Goal: Find specific page/section: Find specific page/section

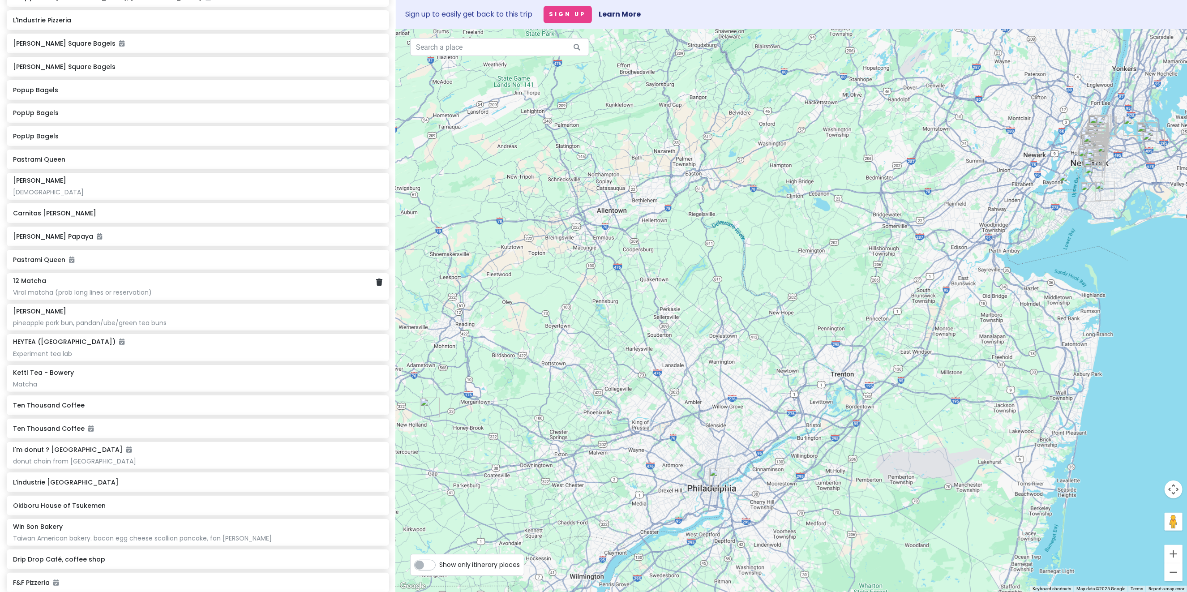
scroll to position [1164, 0]
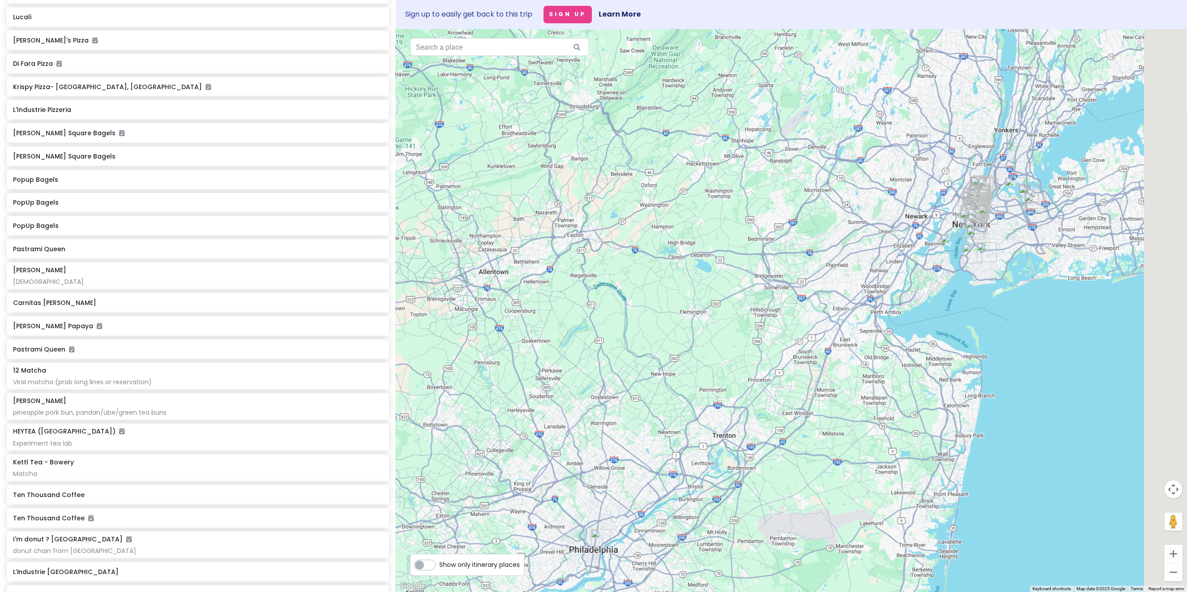
drag, startPoint x: 1121, startPoint y: 222, endPoint x: 926, endPoint y: 315, distance: 215.8
click at [927, 315] on div at bounding box center [791, 310] width 791 height 563
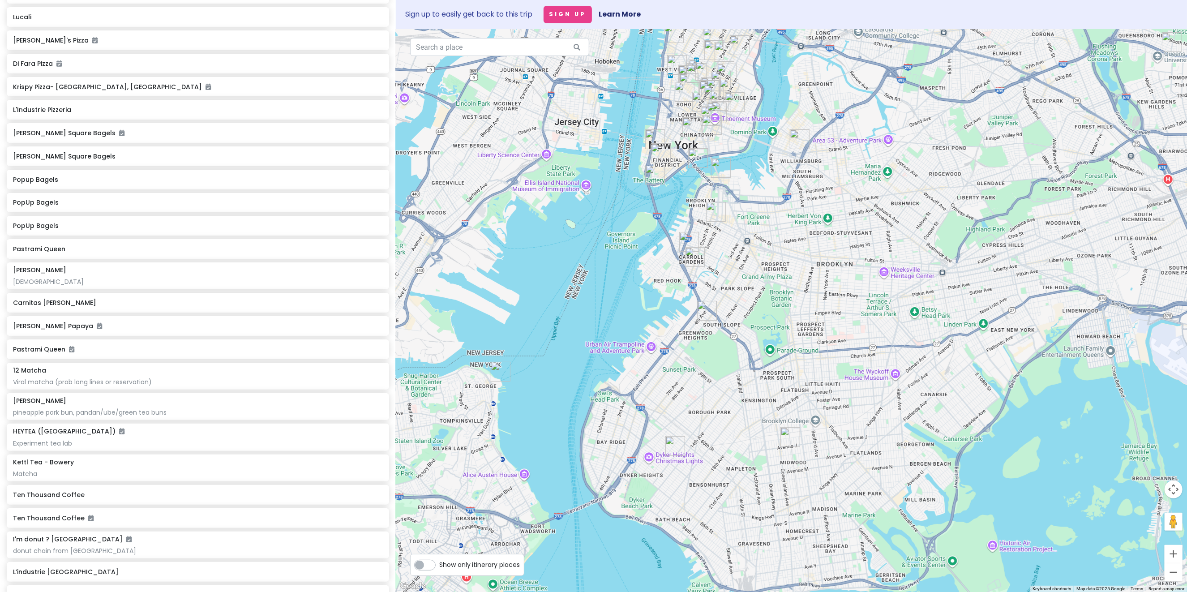
drag, startPoint x: 747, startPoint y: 255, endPoint x: 773, endPoint y: 384, distance: 131.6
click at [774, 387] on div at bounding box center [791, 310] width 791 height 563
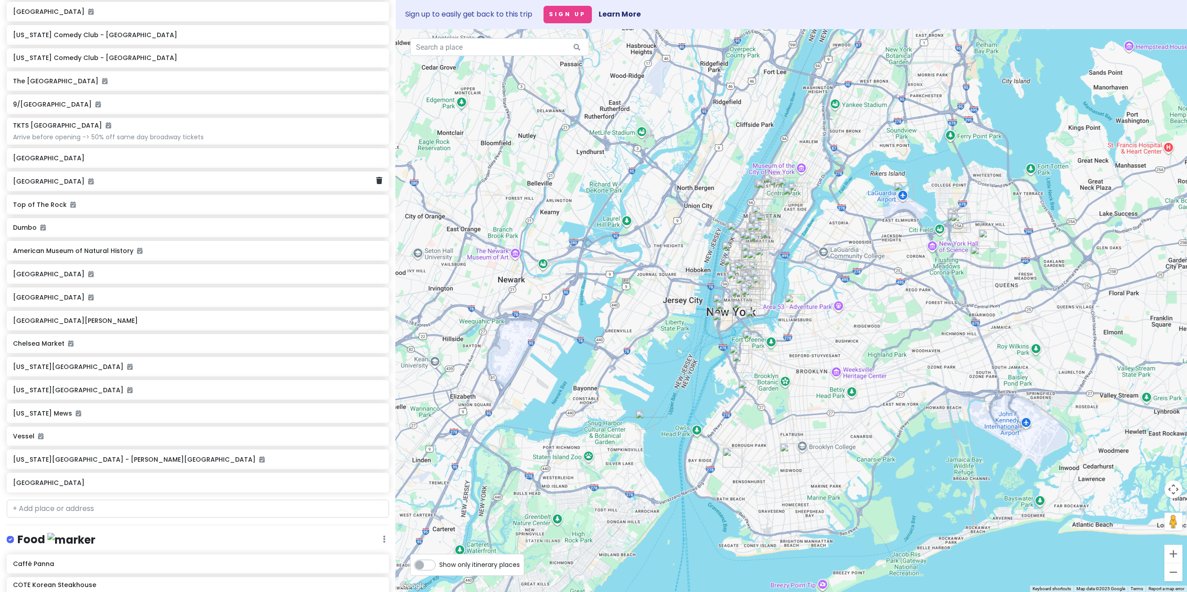
scroll to position [0, 0]
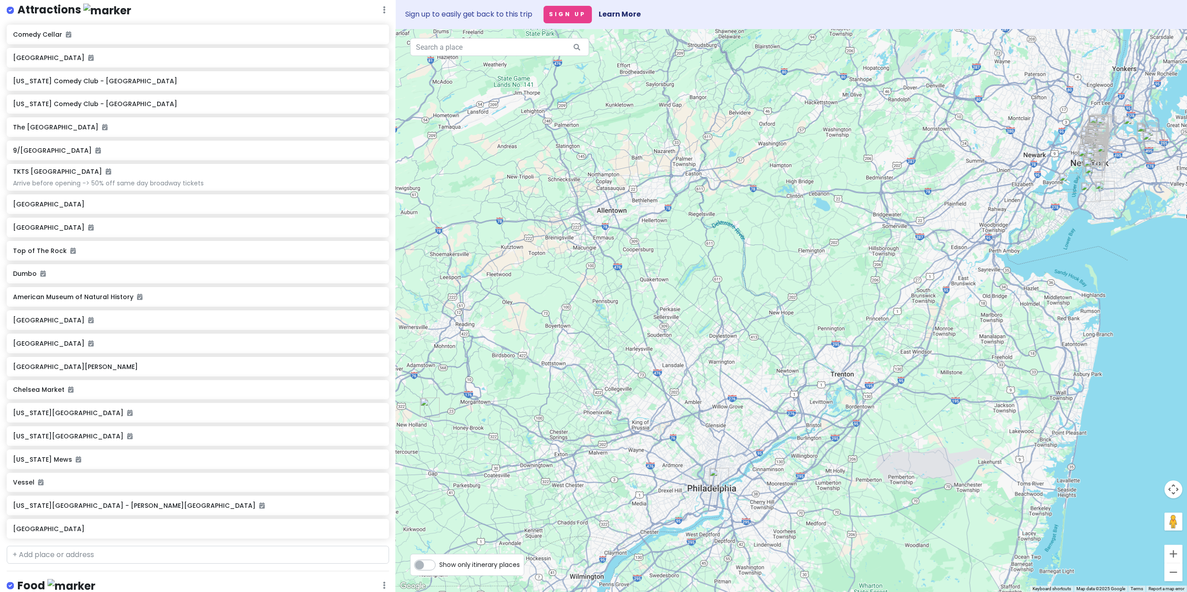
scroll to position [146, 0]
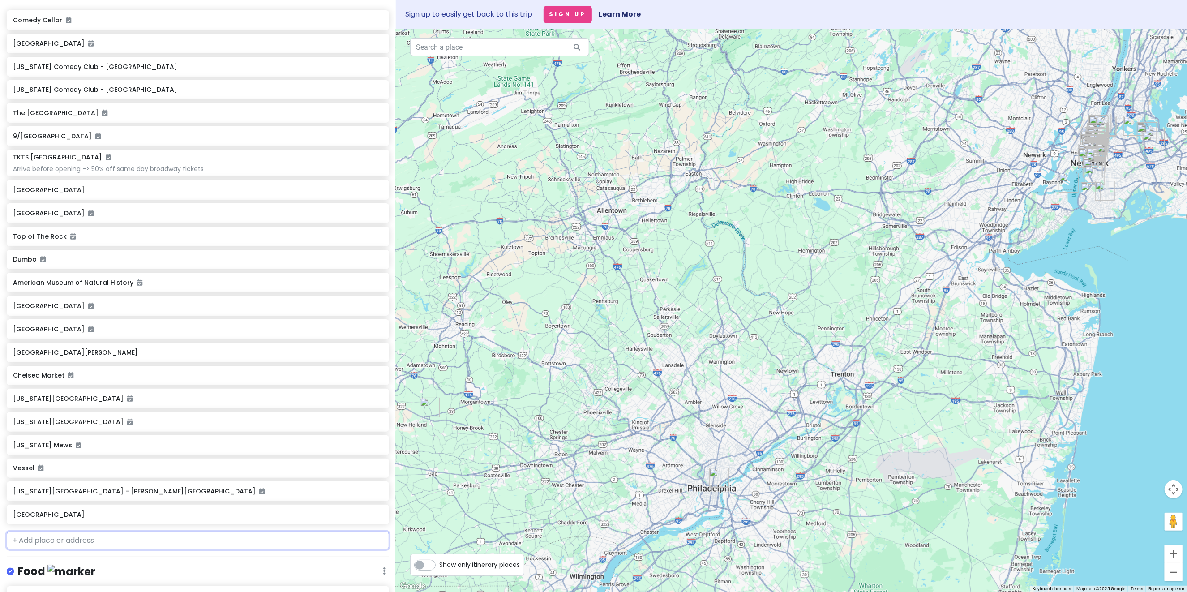
click at [94, 543] on input "text" at bounding box center [198, 541] width 383 height 18
type input "museum of [PERSON_NAME]"
click at [240, 262] on div "Dumbo" at bounding box center [194, 260] width 363 height 13
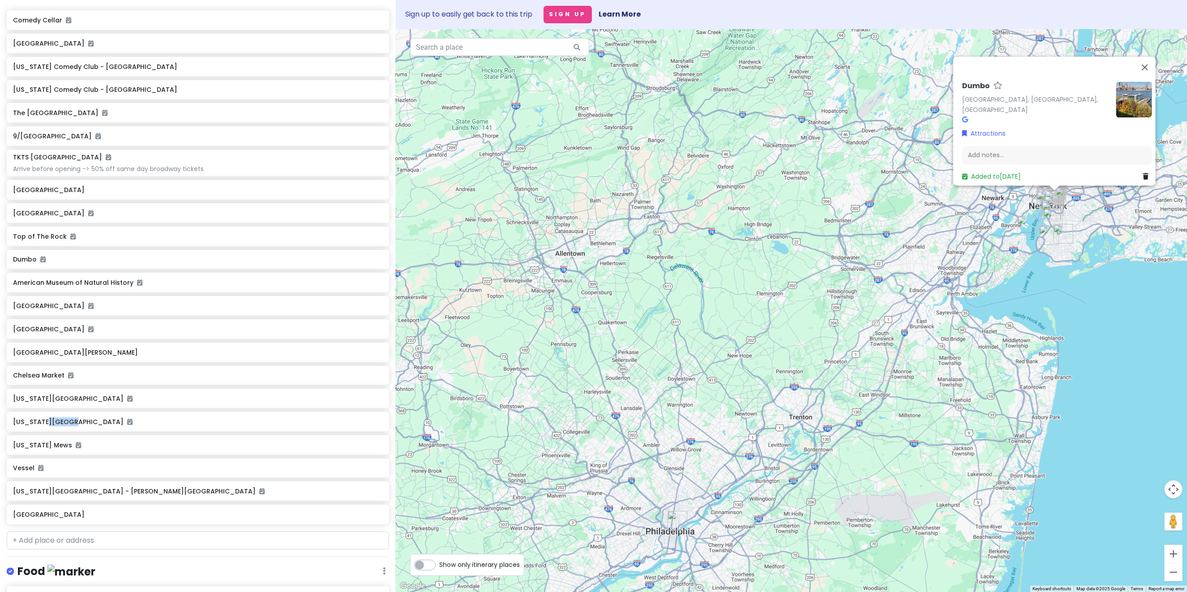
click at [1130, 100] on img at bounding box center [1135, 100] width 36 height 36
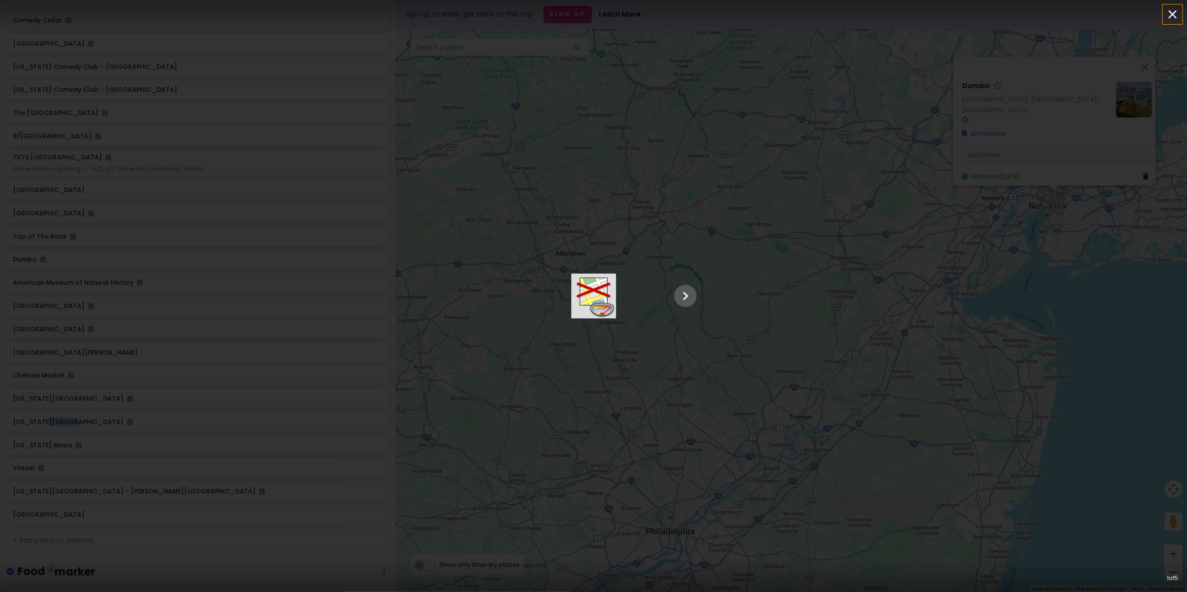
click at [1176, 15] on icon "button" at bounding box center [1173, 14] width 14 height 14
